Goal: Entertainment & Leisure: Consume media (video, audio)

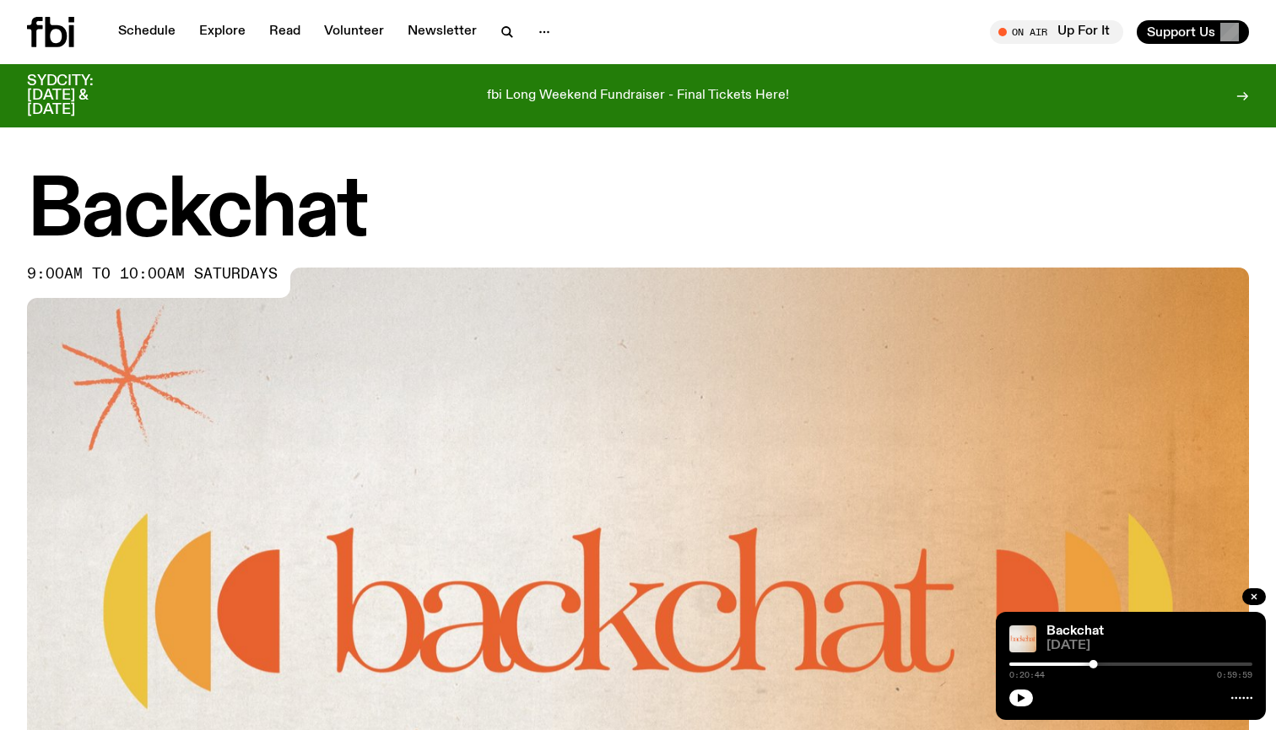
click at [1193, 663] on div at bounding box center [1130, 663] width 243 height 3
click at [1021, 702] on icon "button" at bounding box center [1021, 698] width 10 height 10
click at [1180, 666] on div "0:45:29 0:59:59" at bounding box center [1130, 669] width 243 height 20
click at [1185, 664] on div at bounding box center [1071, 663] width 243 height 3
click at [1177, 664] on div at bounding box center [1063, 663] width 243 height 3
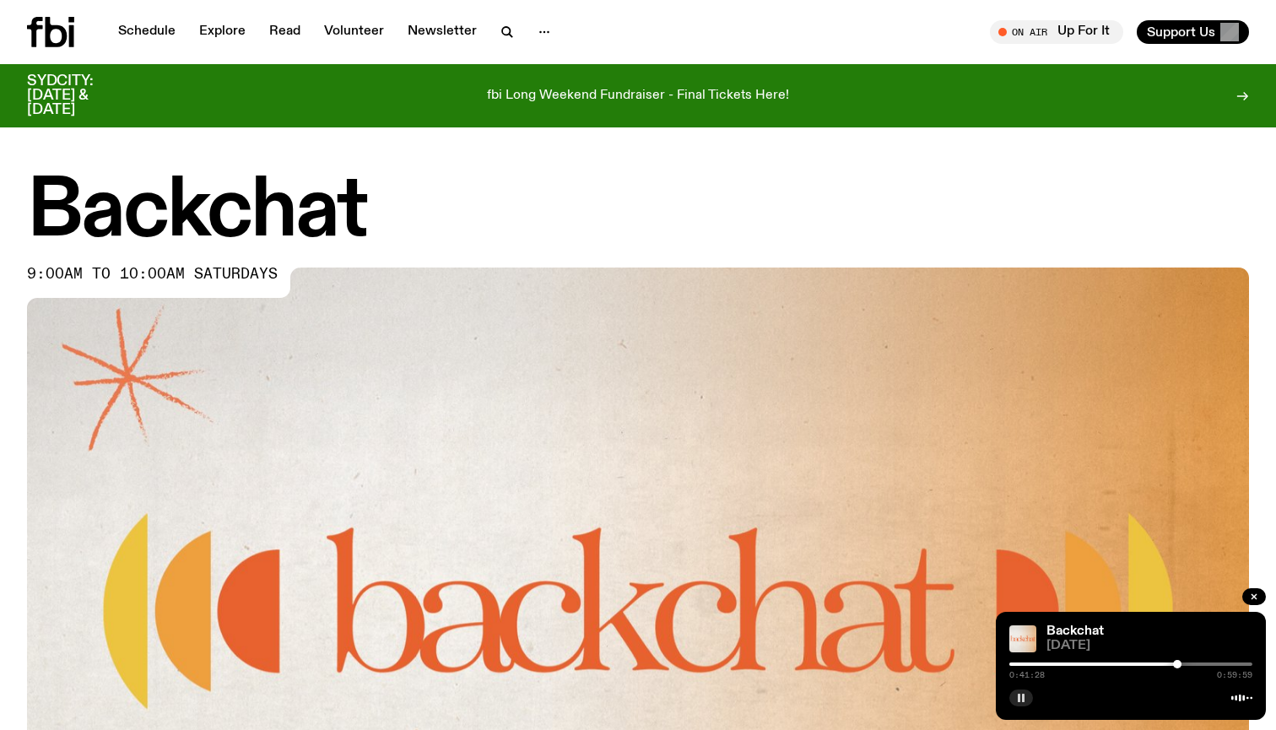
click at [1170, 663] on div at bounding box center [1055, 663] width 243 height 3
click at [1166, 663] on div at bounding box center [1048, 663] width 243 height 3
click at [1162, 663] on div at bounding box center [1044, 663] width 243 height 3
click at [1157, 663] on div at bounding box center [1040, 663] width 243 height 3
click at [1152, 662] on div at bounding box center [1035, 663] width 243 height 3
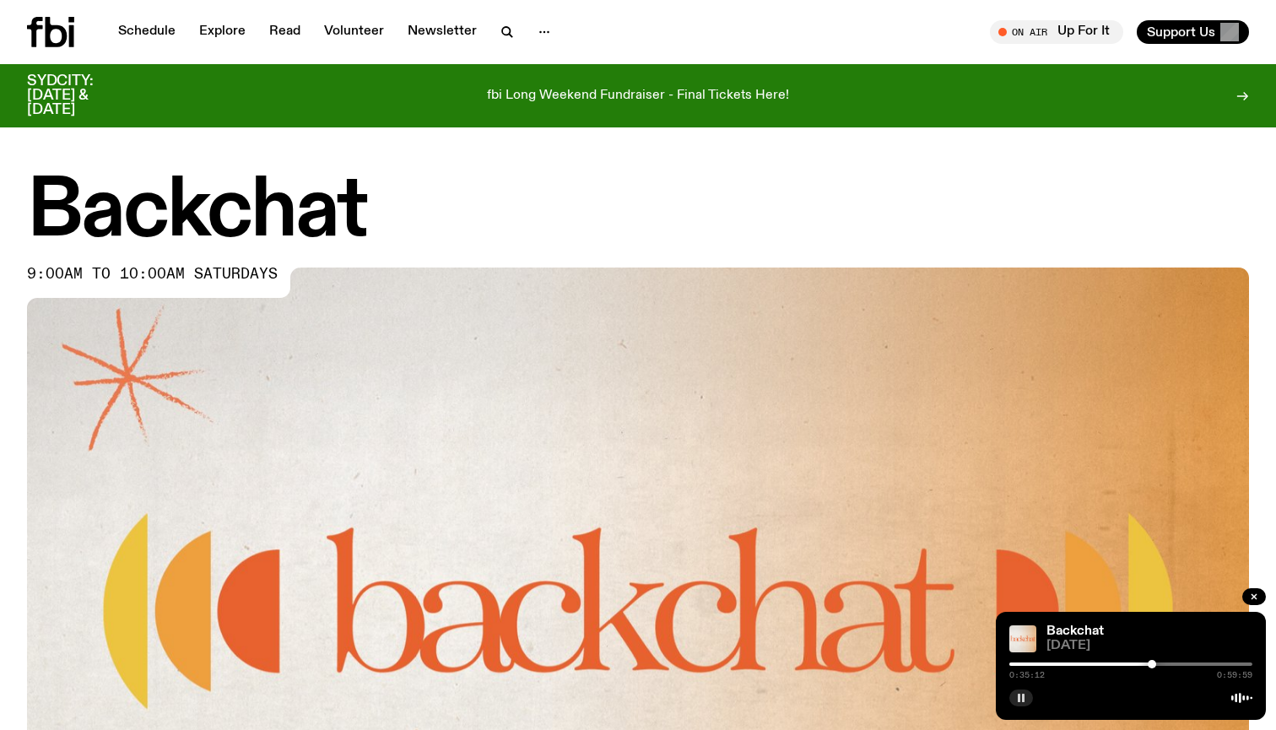
click at [1147, 661] on div "0:35:12 0:59:59" at bounding box center [1130, 669] width 243 height 20
click at [1147, 663] on div at bounding box center [1030, 663] width 243 height 3
click at [1142, 662] on div at bounding box center [1025, 663] width 243 height 3
click at [1151, 662] on div at bounding box center [1130, 663] width 243 height 3
click at [1154, 662] on div at bounding box center [1154, 664] width 8 height 8
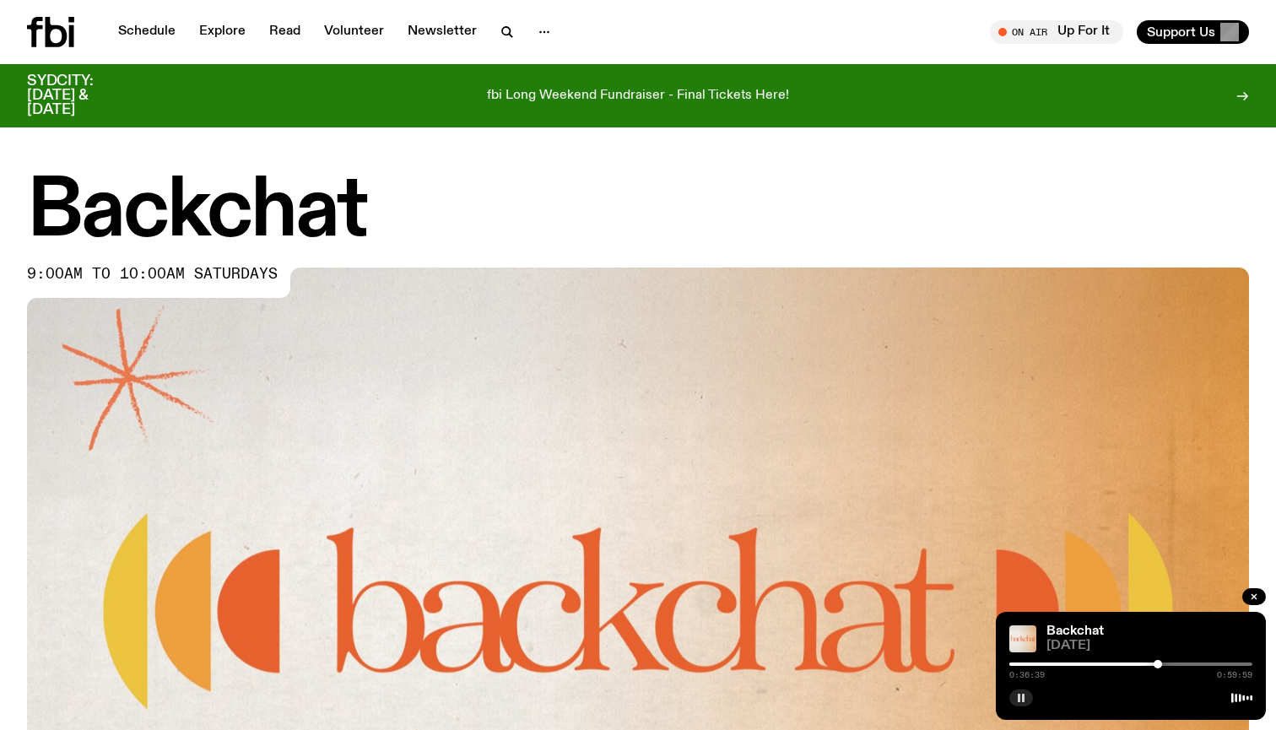
click at [1158, 662] on div at bounding box center [1157, 664] width 8 height 8
click at [1160, 662] on div at bounding box center [1160, 664] width 8 height 8
click at [1163, 661] on div at bounding box center [1160, 664] width 8 height 8
click at [1162, 661] on div at bounding box center [1162, 664] width 8 height 8
click at [1161, 661] on div at bounding box center [1161, 664] width 8 height 8
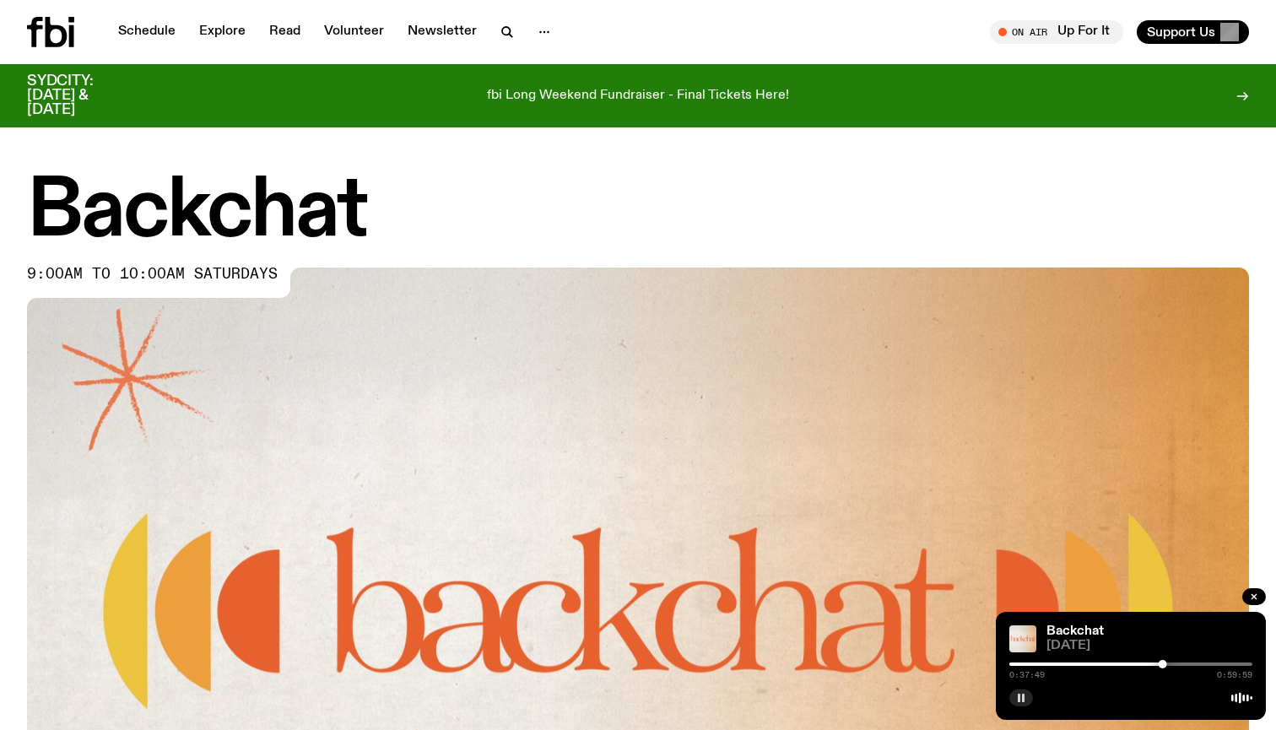
click at [1023, 697] on rect "button" at bounding box center [1023, 698] width 3 height 8
